Goal: Ask a question: Seek information or help from site administrators or community

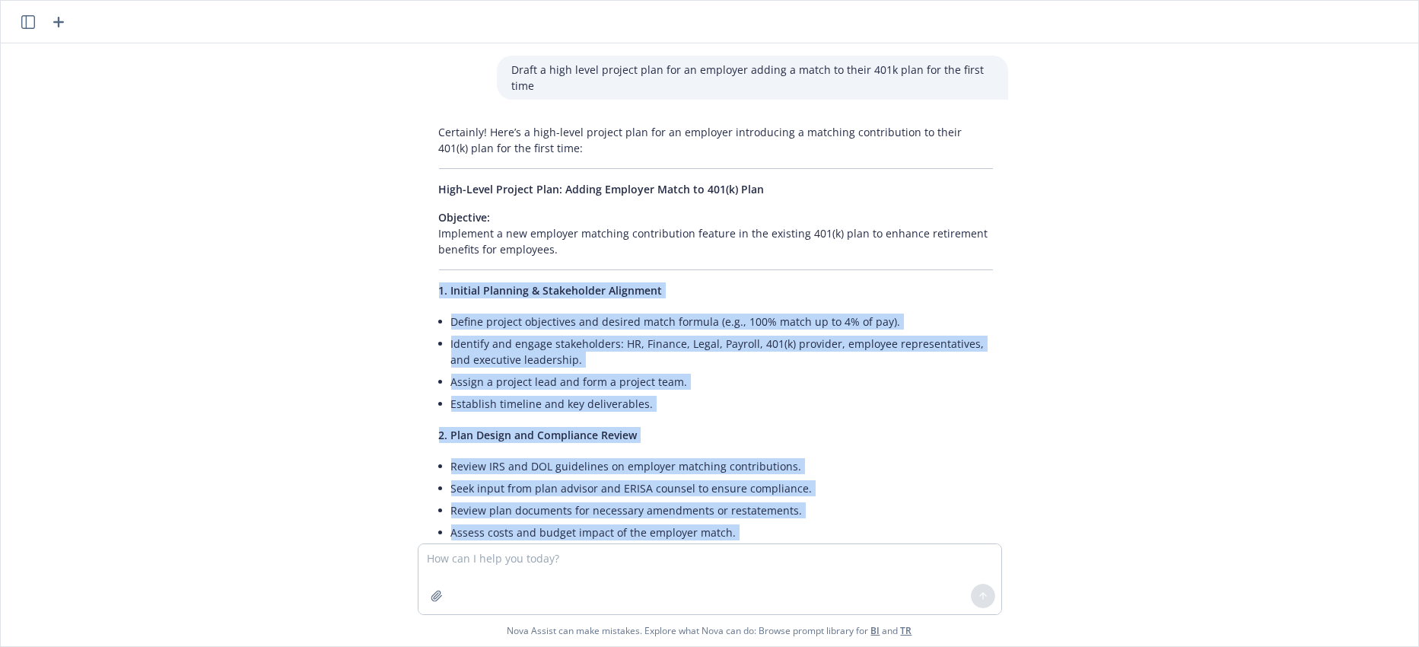
scroll to position [893, 0]
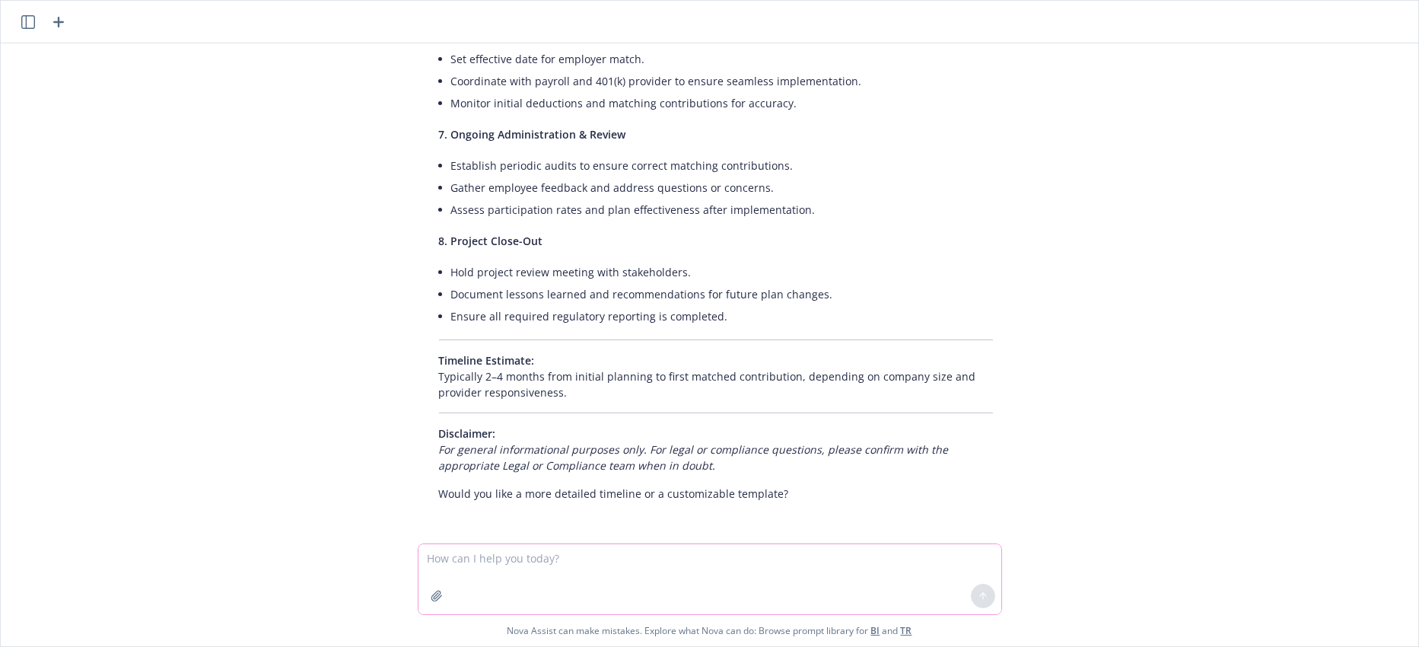
click at [482, 569] on textarea at bounding box center [709, 579] width 583 height 70
click at [57, 14] on icon "button" at bounding box center [58, 22] width 18 height 18
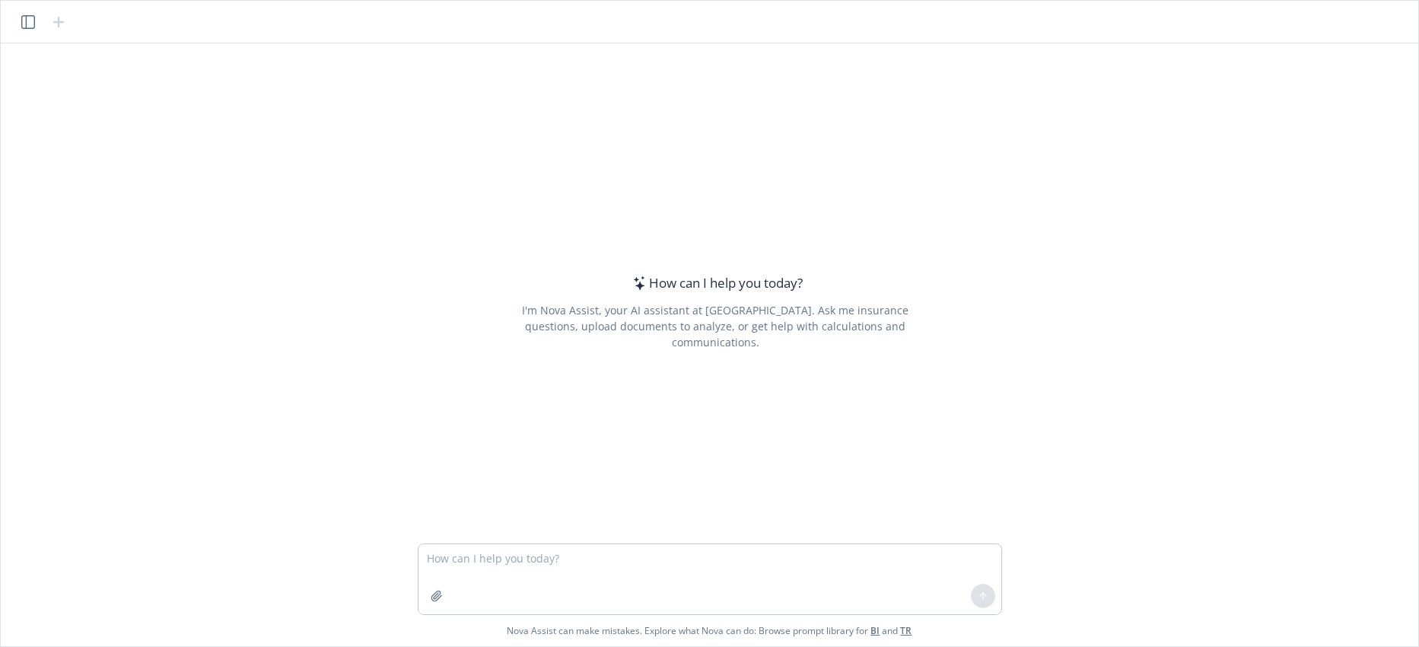
click at [429, 561] on textarea at bounding box center [709, 579] width 583 height 70
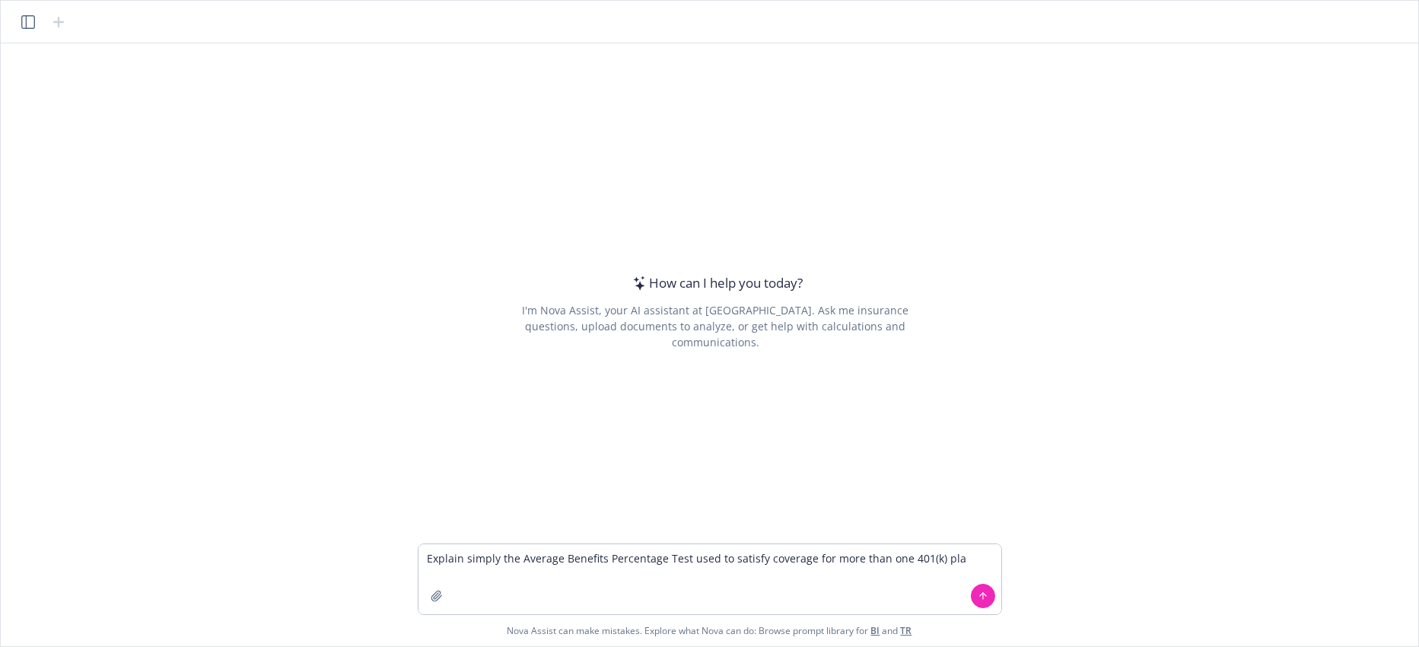
type textarea "Explain simply the Average Benefits Percentage Test used to satisfy coverage fo…"
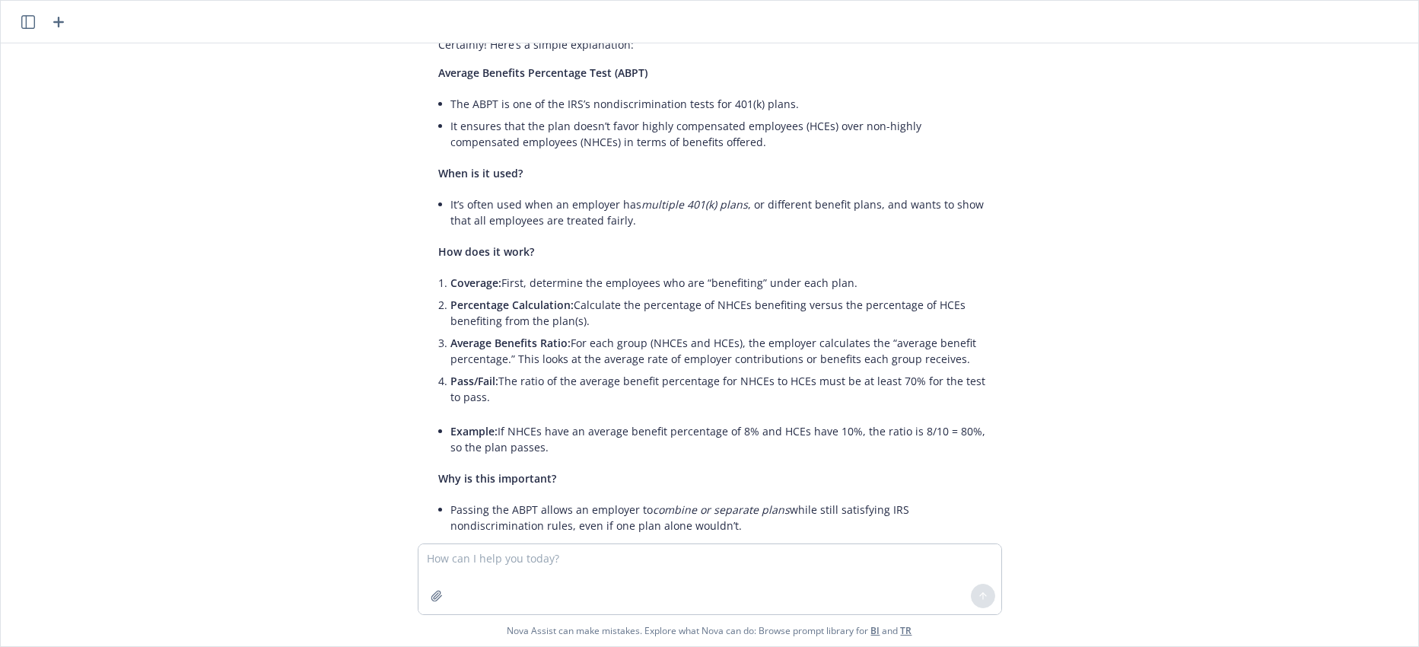
scroll to position [152, 0]
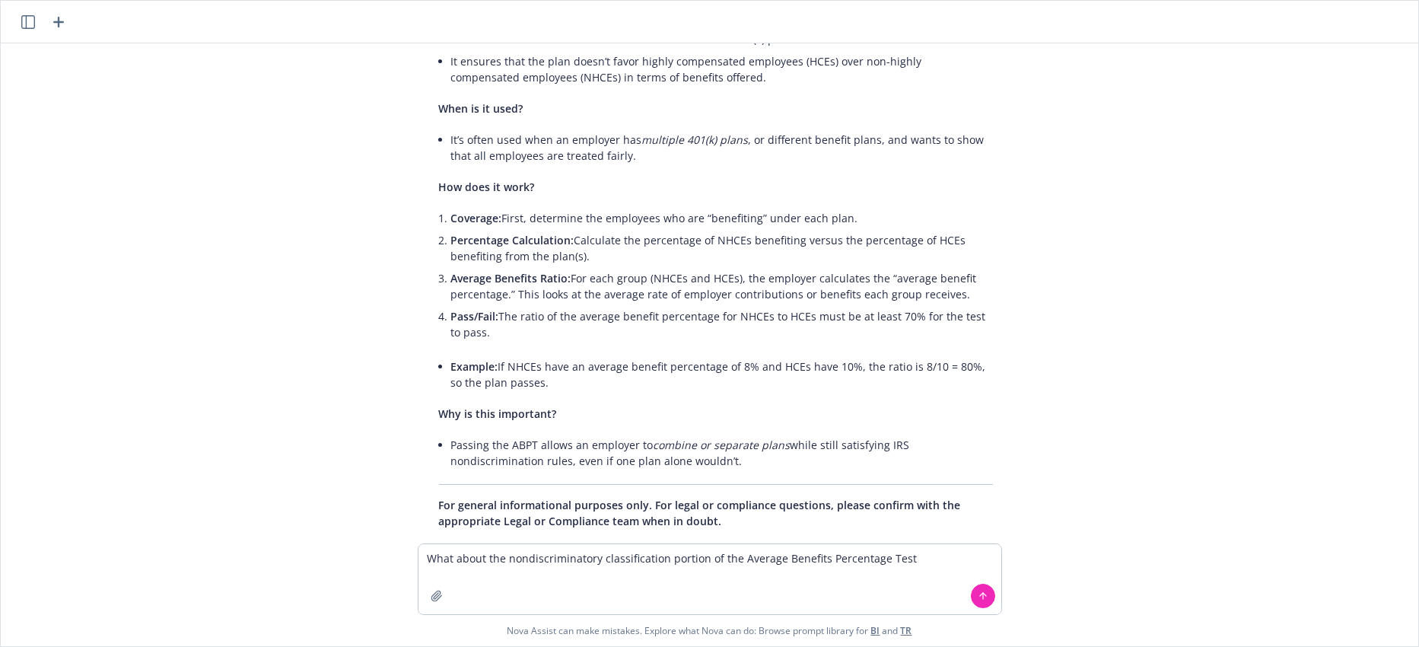
type textarea "What about the nondiscriminatory classification portion of the Average Benefits…"
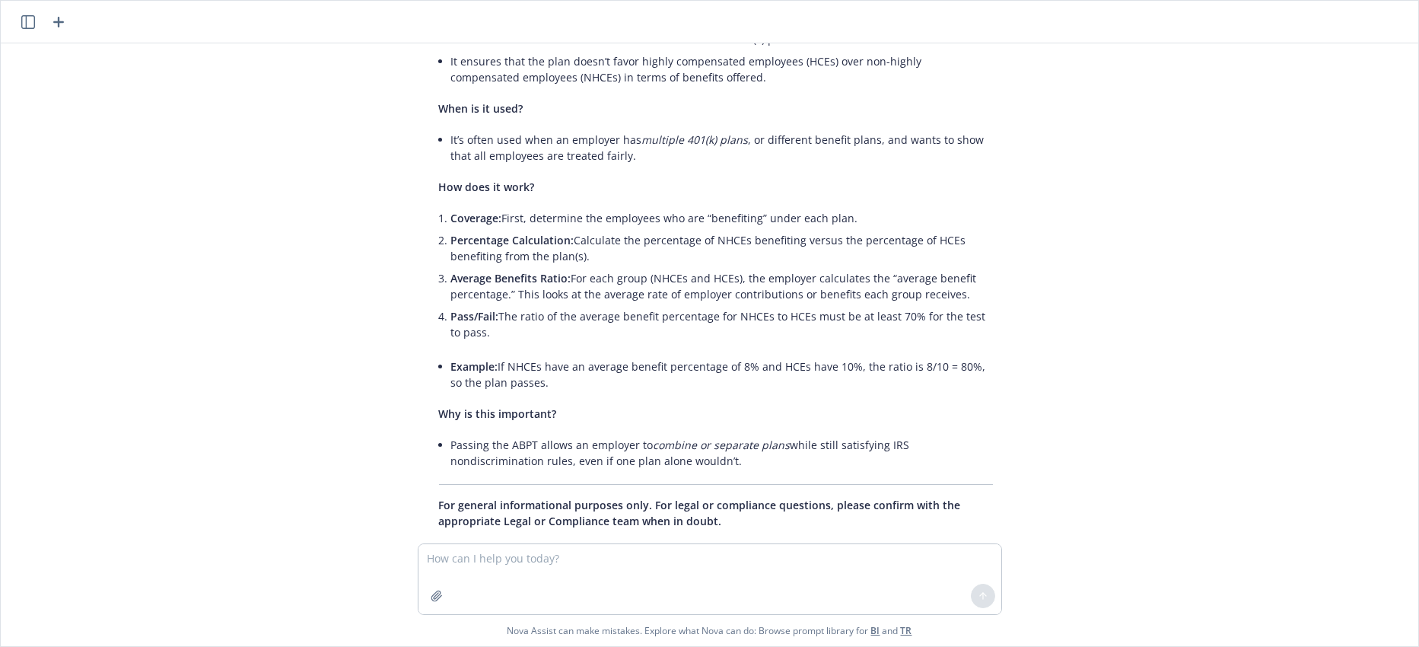
click at [399, 197] on div "Explain simply the Average Benefits Percentage Test used to satisfy coverage fo…" at bounding box center [709, 293] width 1405 height 500
drag, startPoint x: 433, startPoint y: 186, endPoint x: 549, endPoint y: 369, distance: 217.2
click at [553, 386] on div "Certainly! Here’s a simple explanation: Average Benefits Percentage Test (ABPT)…" at bounding box center [716, 250] width 584 height 569
copy div "How does it work? Coverage: First, determine the employees who are “benefiting”…"
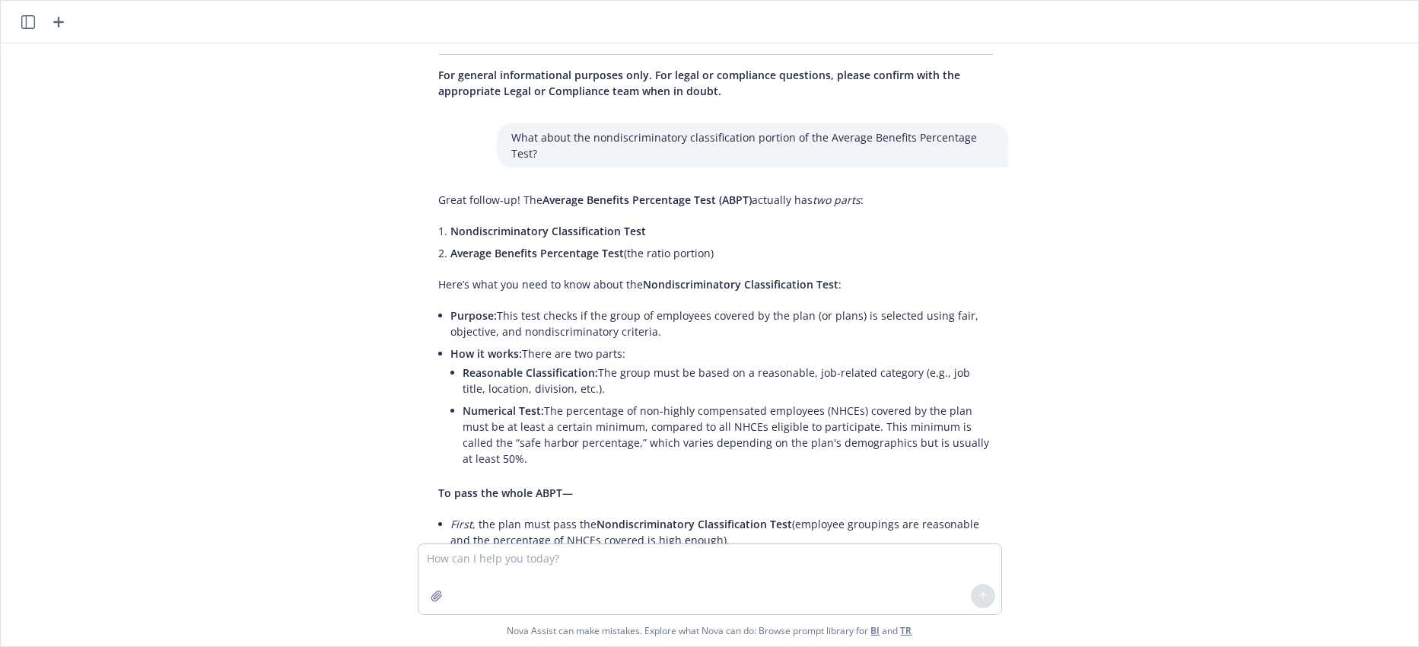
scroll to position [609, 0]
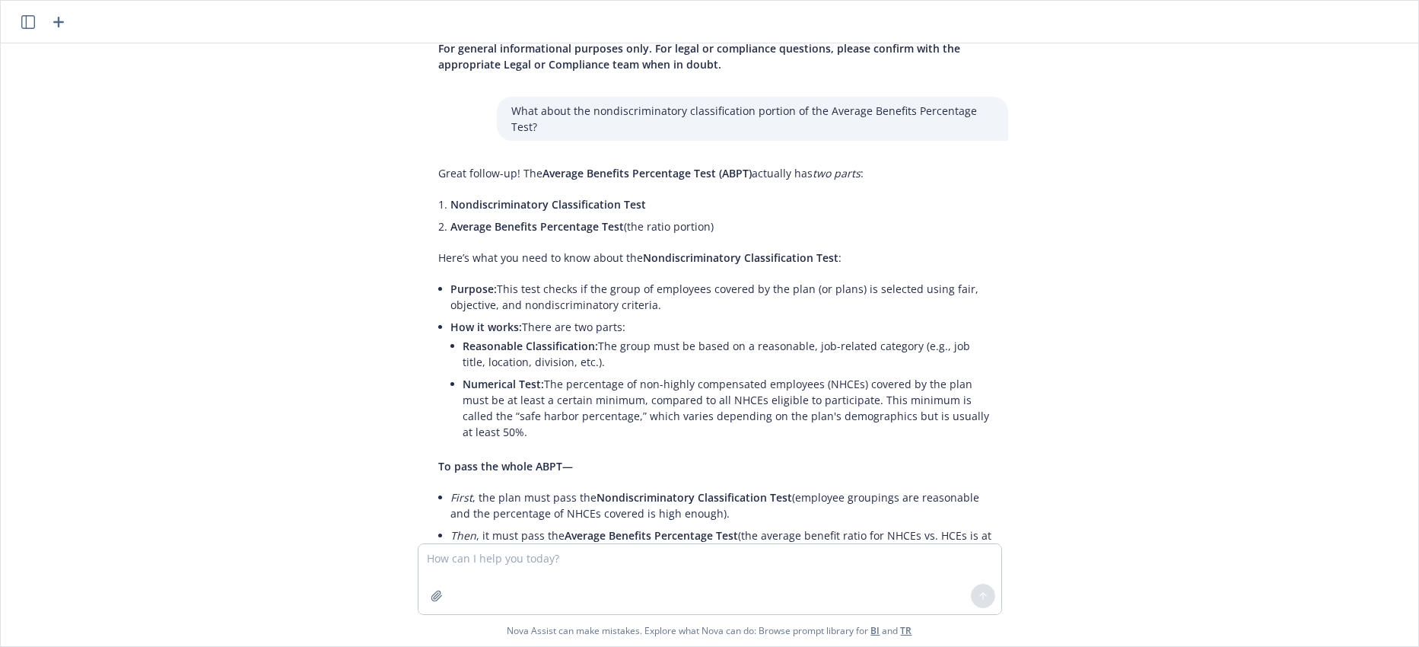
click at [456, 332] on li "How it works: There are two parts: Reasonable Classification: The group must be…" at bounding box center [722, 381] width 542 height 130
drag, startPoint x: 457, startPoint y: 331, endPoint x: 575, endPoint y: 347, distance: 119.8
click at [575, 347] on li "Reasonable Classification: The group must be based on a reasonable, job-related…" at bounding box center [728, 354] width 530 height 38
copy li "Reasonable Classification: The group must be based on a reasonable, job-related…"
drag, startPoint x: 458, startPoint y: 366, endPoint x: 988, endPoint y: 398, distance: 530.5
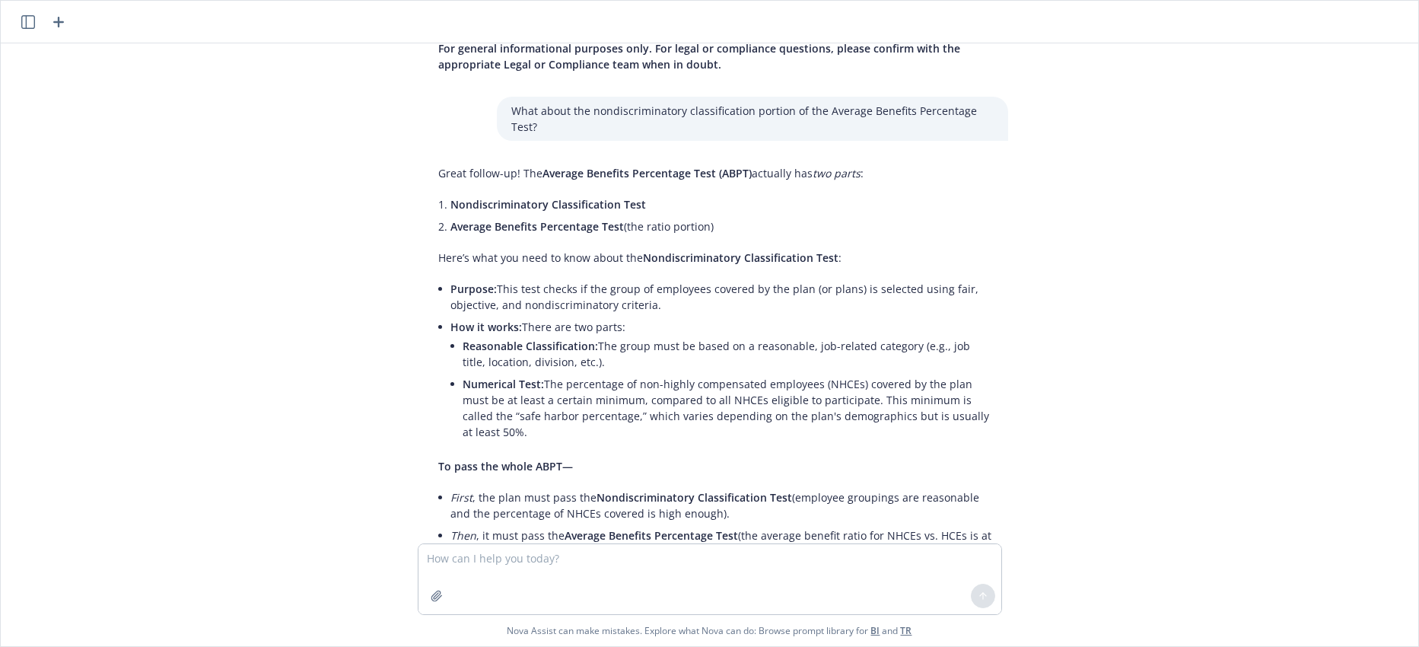
click at [988, 398] on div "Great follow-up! The Average Benefits Percentage Test (ABPT) actually has two p…" at bounding box center [716, 414] width 584 height 511
copy li "Numerical Test: The percentage of non-highly compensated employees (NHCEs) cove…"
click at [389, 438] on div "Explain simply the Average Benefits Percentage Test used to satisfy coverage fo…" at bounding box center [709, 293] width 1405 height 500
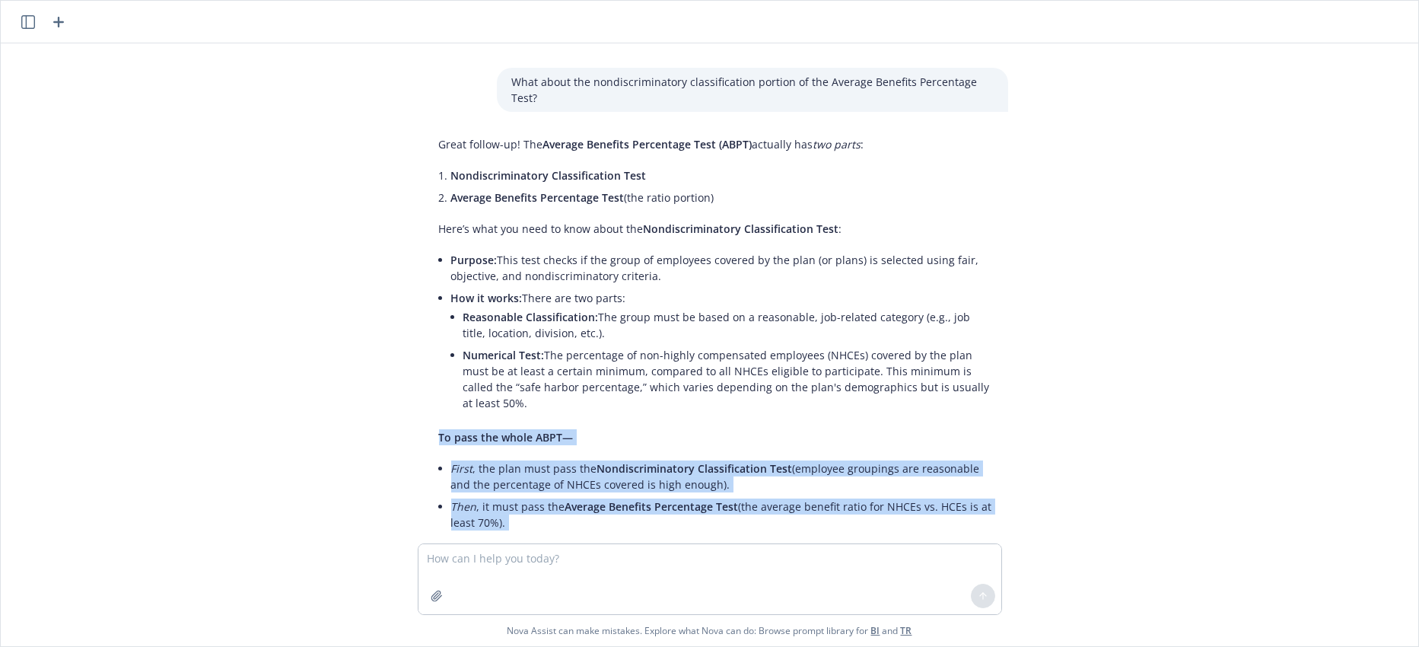
scroll to position [739, 0]
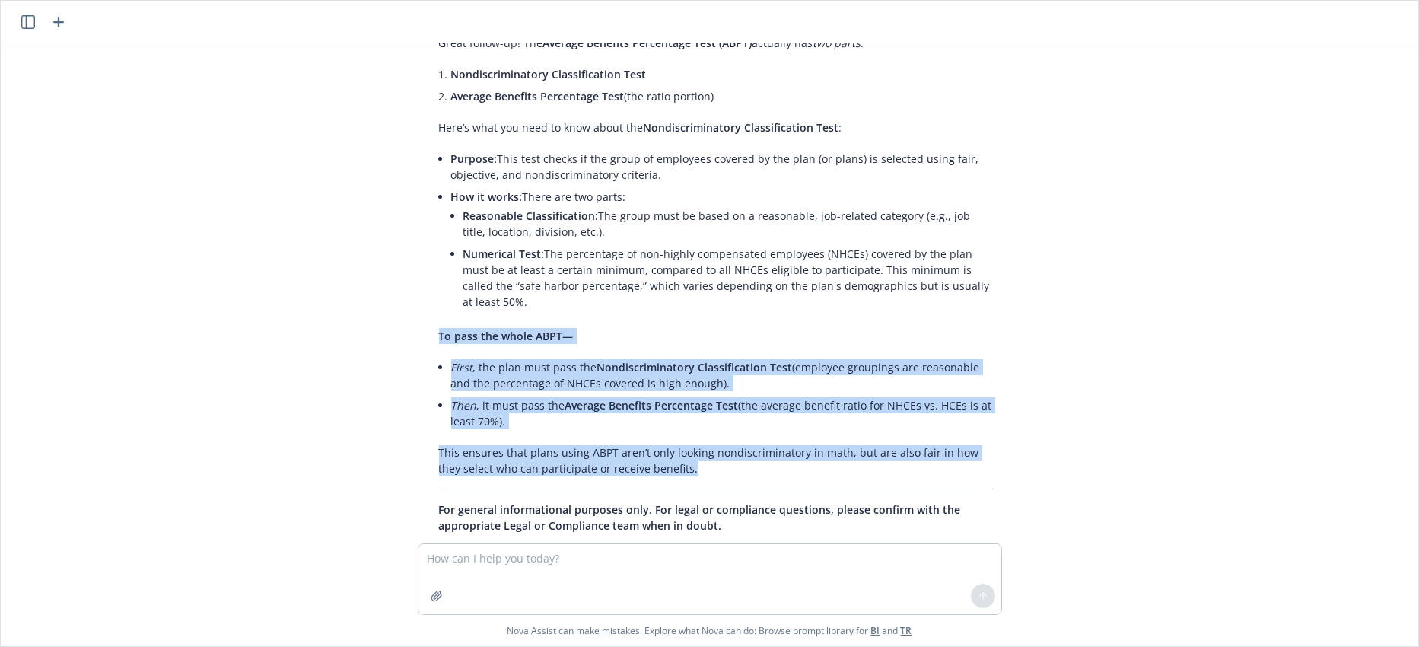
drag, startPoint x: 434, startPoint y: 430, endPoint x: 514, endPoint y: 385, distance: 91.6
click at [514, 385] on div "Great follow-up! The Average Benefits Percentage Test (ABPT) actually has two p…" at bounding box center [716, 284] width 584 height 511
copy div "To pass the whole ABPT— First , the plan must pass the Nondiscriminatory Classi…"
